Goal: Information Seeking & Learning: Learn about a topic

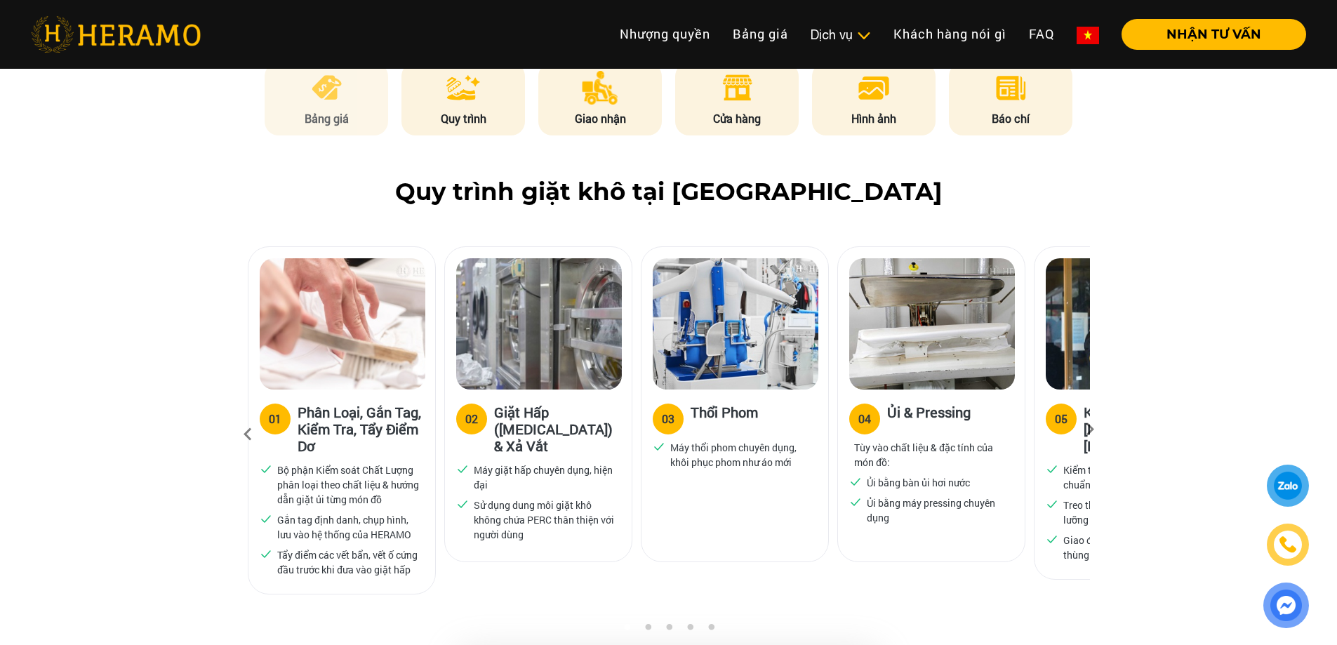
click at [334, 93] on li "Bảng giá" at bounding box center [327, 98] width 124 height 73
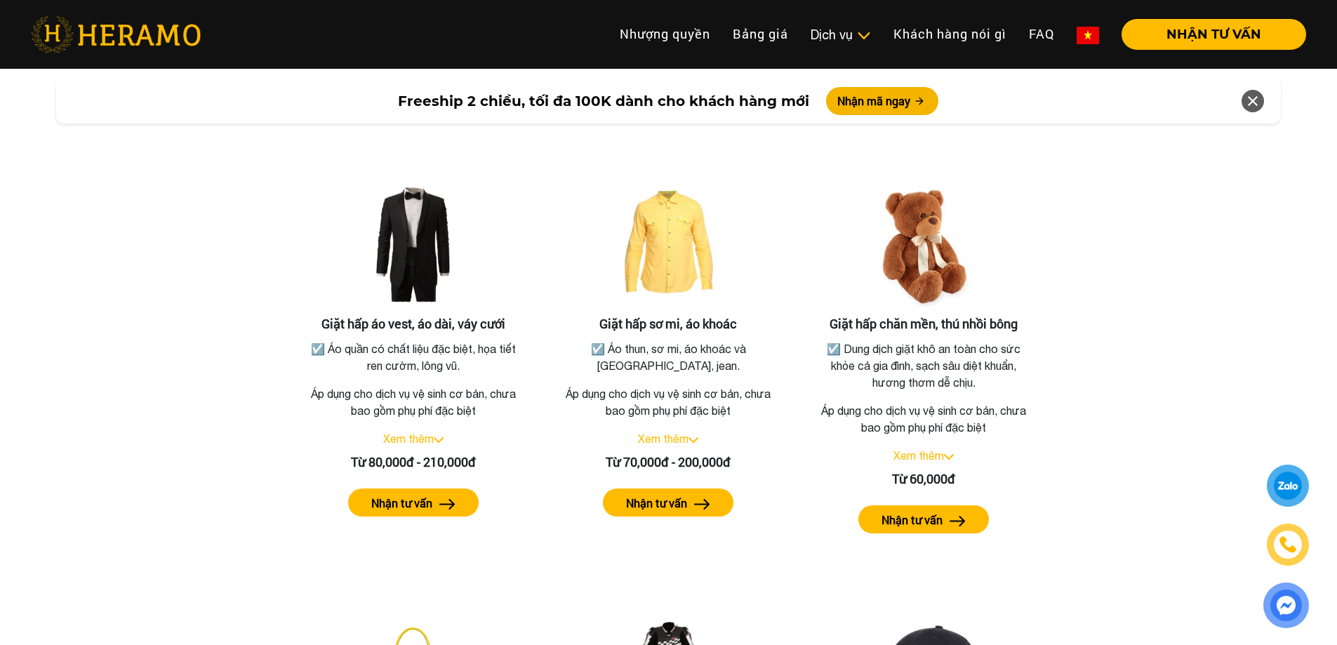
click at [1162, 343] on div "Bảng giá dịch vụ giặt hấp Giặt hấp áo vest, áo dài, váy cưới ☑️ Áo quần có chất…" at bounding box center [668, 541] width 1315 height 905
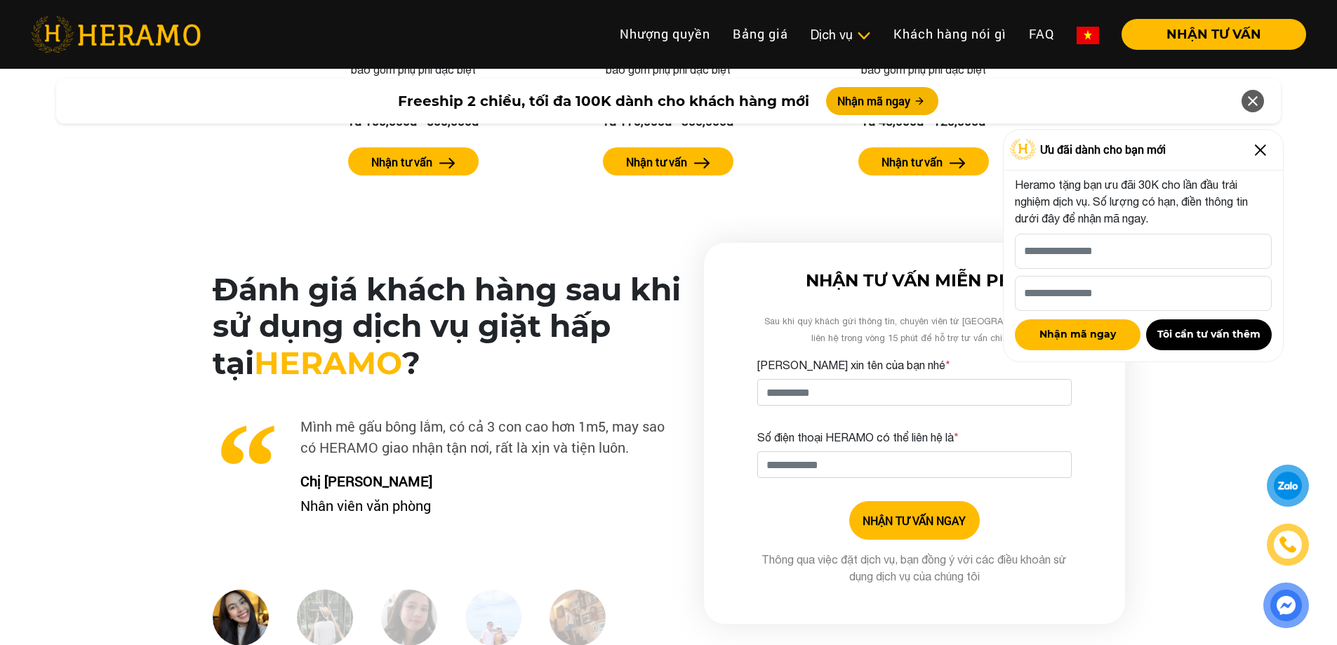
scroll to position [3314, 0]
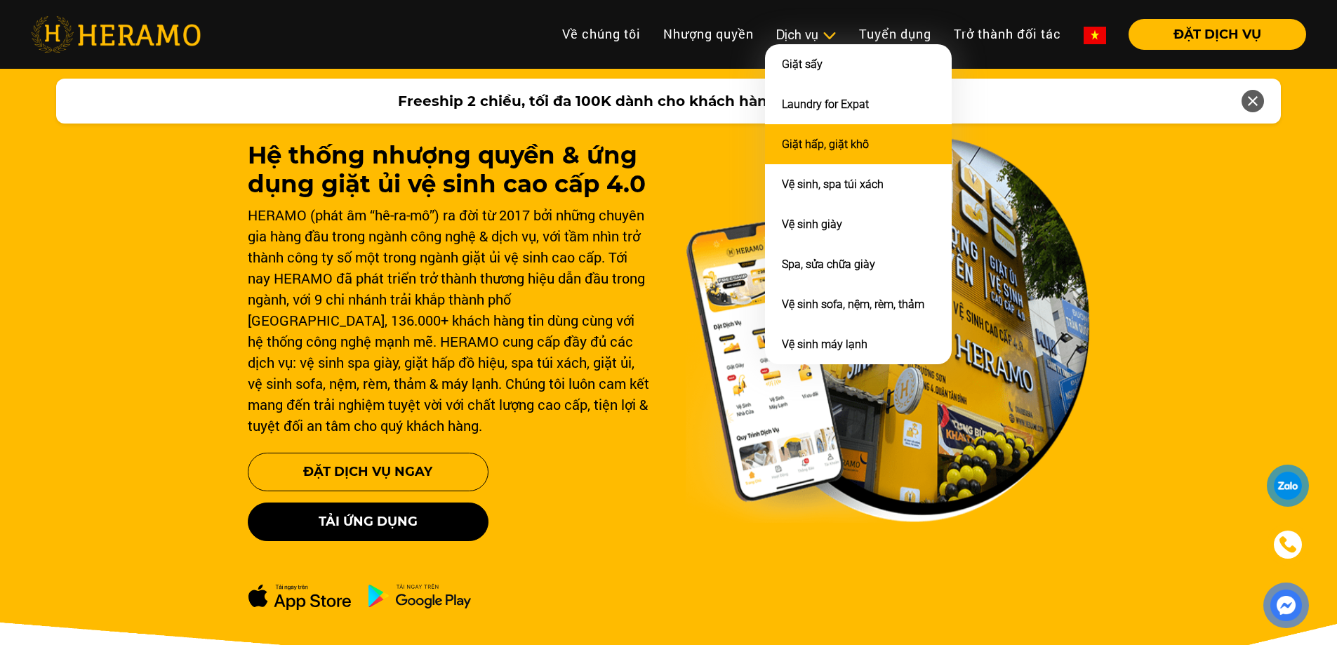
click at [825, 141] on link "Giặt hấp, giặt khô" at bounding box center [825, 144] width 87 height 13
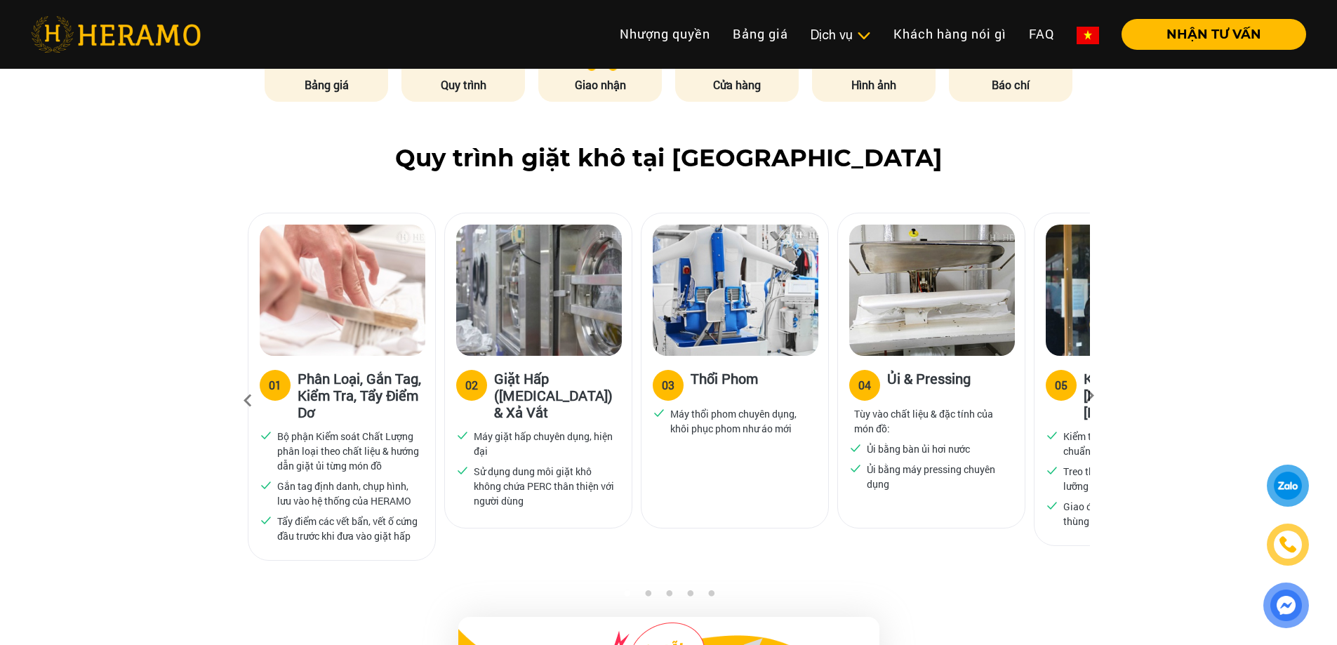
scroll to position [842, 0]
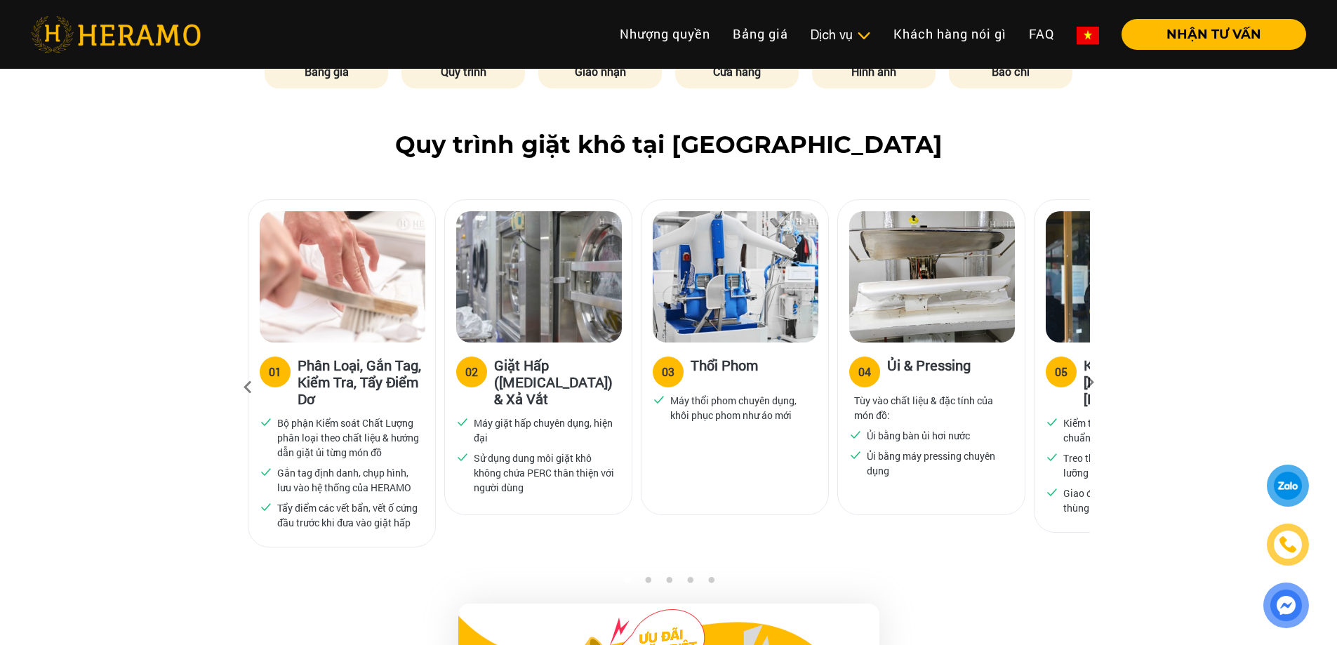
click at [1091, 383] on icon at bounding box center [1089, 387] width 25 height 9
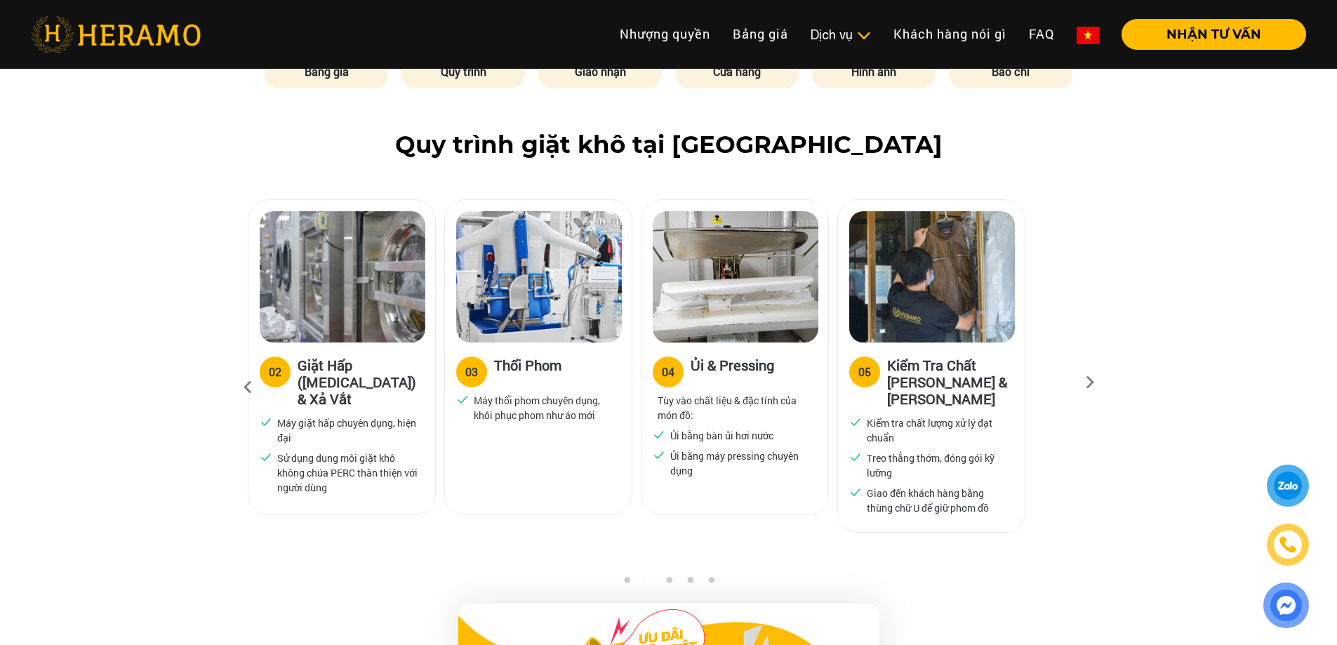
click at [239, 369] on icon at bounding box center [247, 388] width 25 height 38
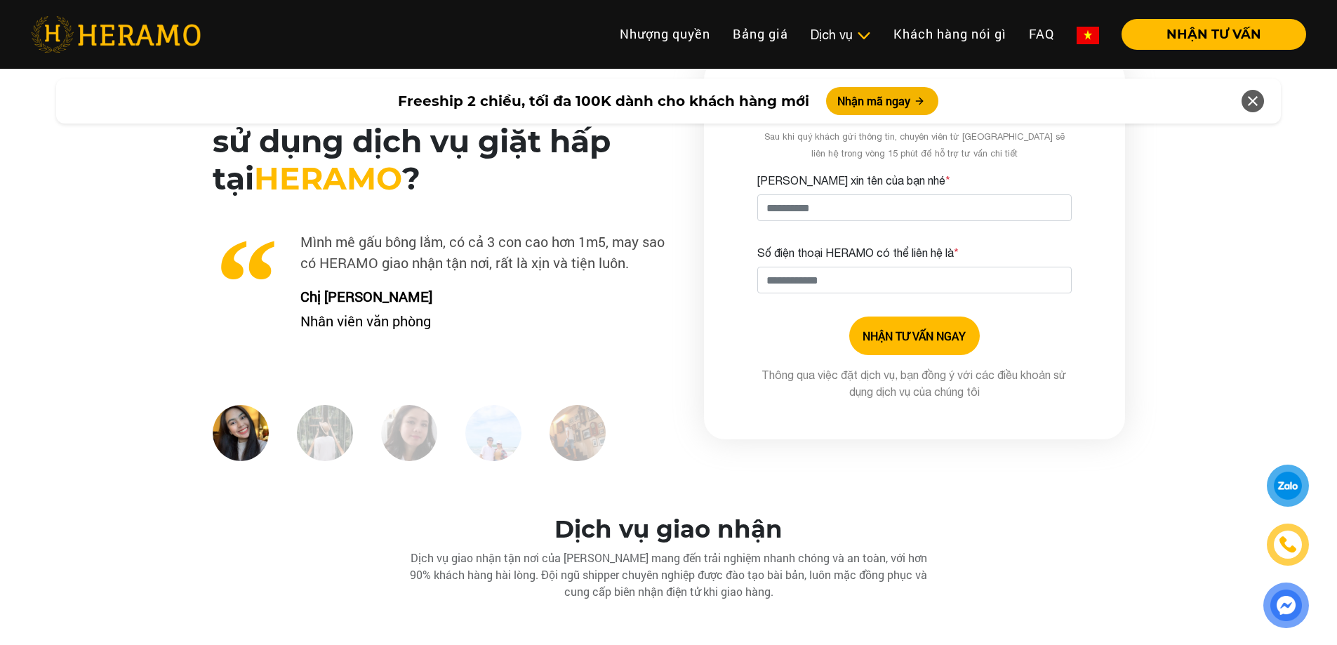
scroll to position [3510, 0]
